Goal: Task Accomplishment & Management: Manage account settings

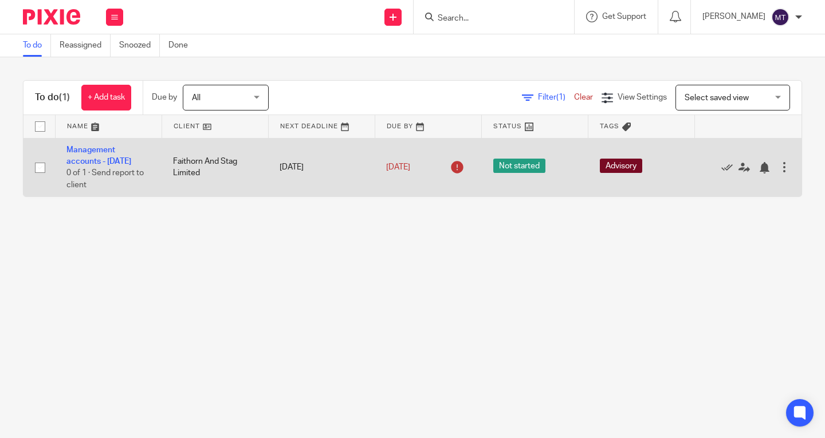
click at [168, 171] on td "Faithorn And Stag Limited" at bounding box center [215, 167] width 107 height 58
click at [111, 151] on link "Management accounts - [DATE]" at bounding box center [98, 155] width 65 height 19
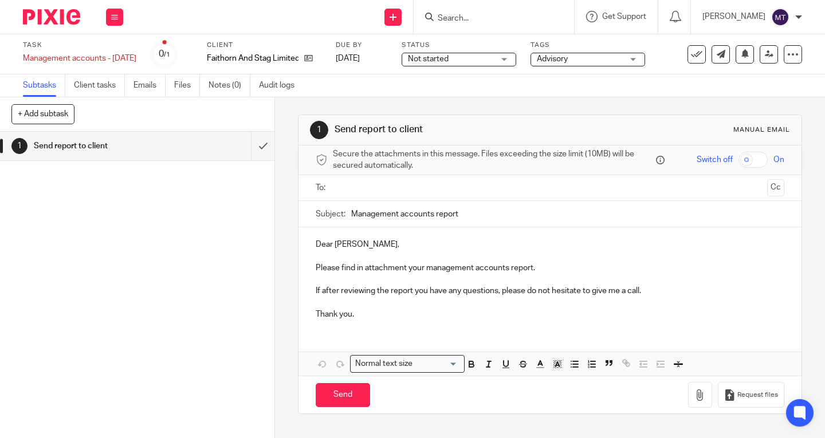
click at [44, 14] on img at bounding box center [51, 16] width 57 height 15
